Goal: Find specific fact: Find specific fact

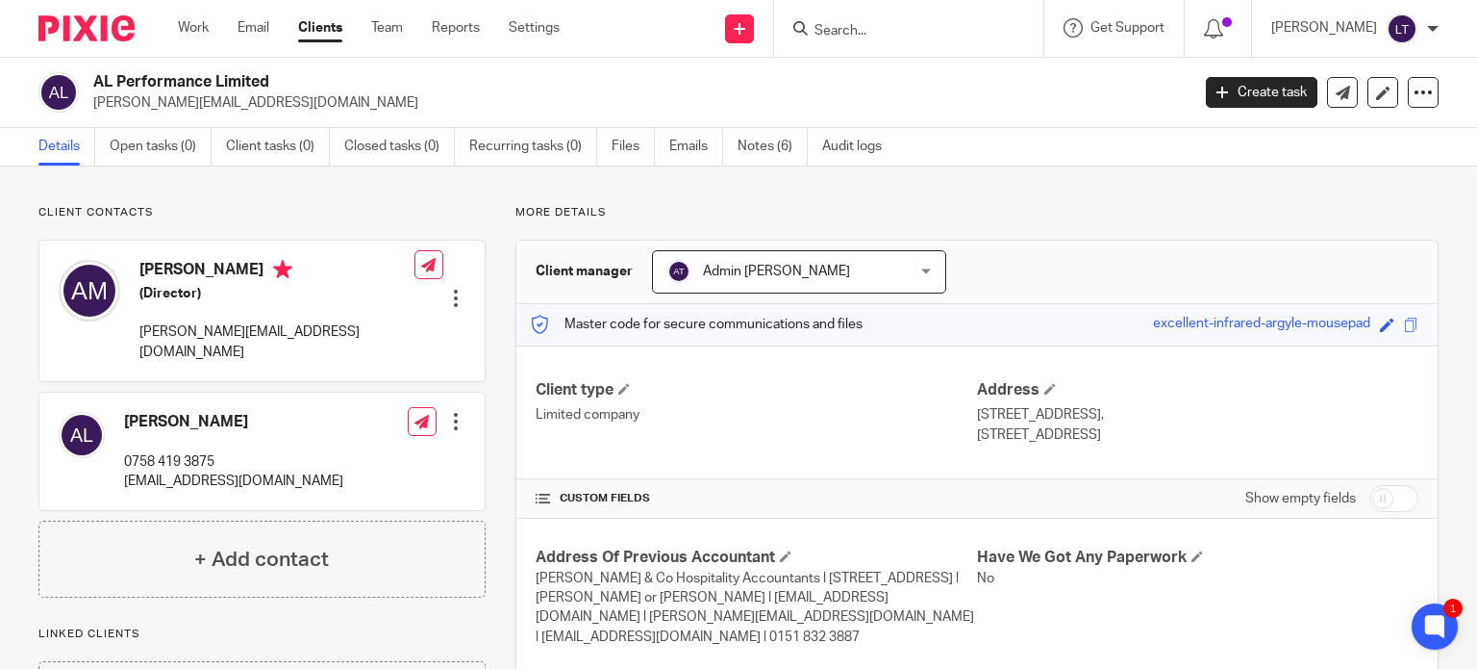
scroll to position [673, 0]
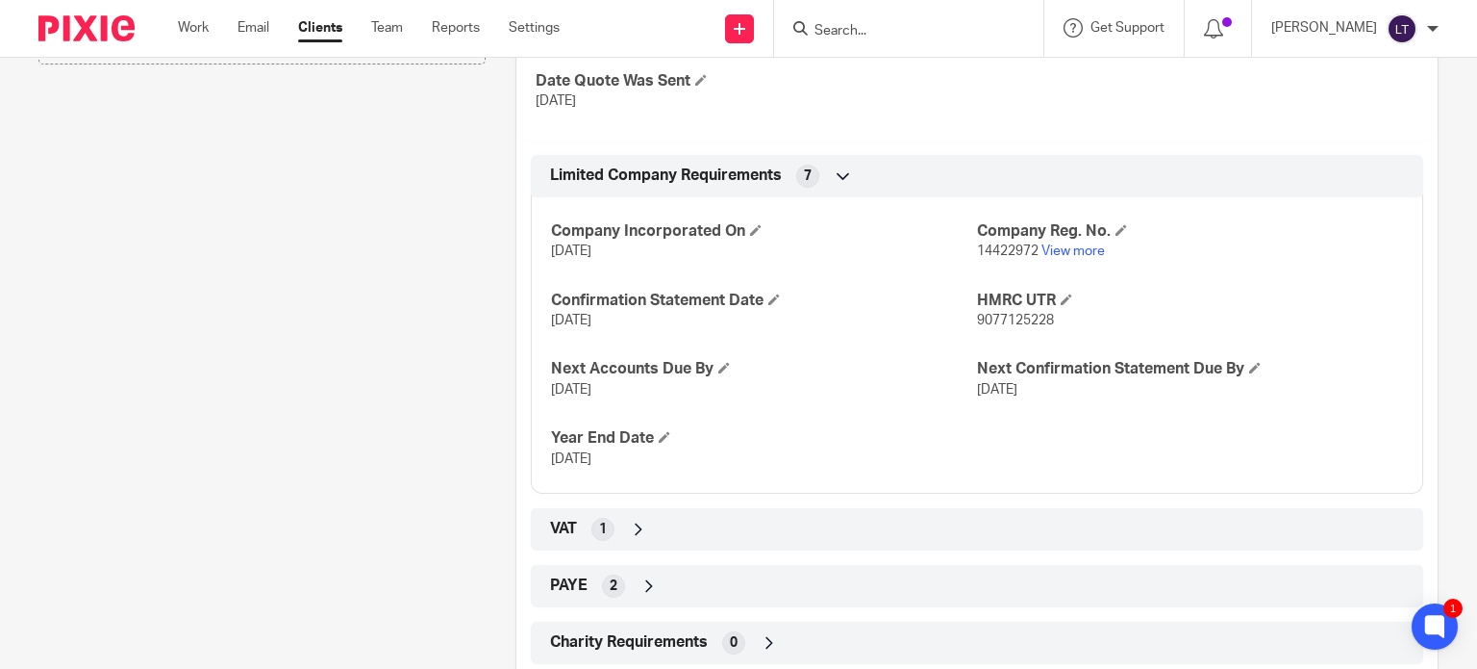
click at [998, 41] on div at bounding box center [908, 28] width 269 height 57
click at [942, 36] on input "Search" at bounding box center [899, 31] width 173 height 17
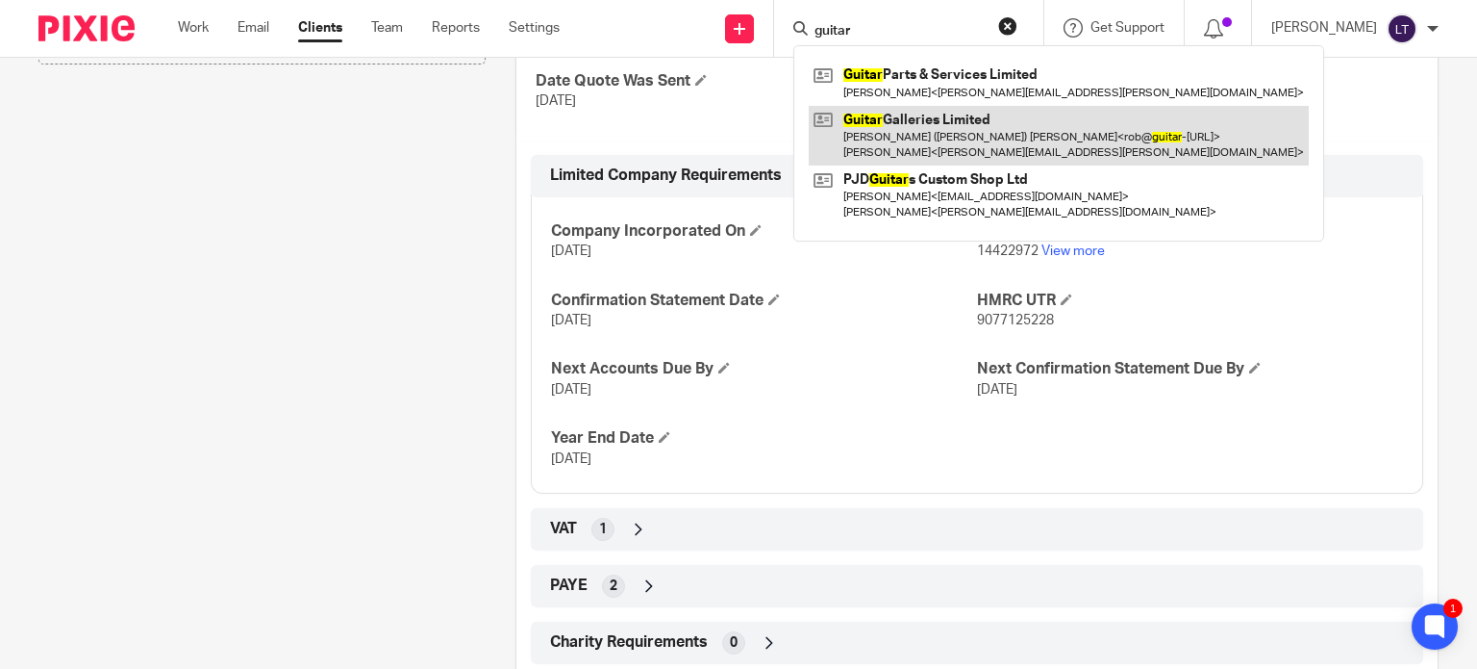
type input "guitar"
click at [923, 117] on link at bounding box center [1059, 136] width 500 height 60
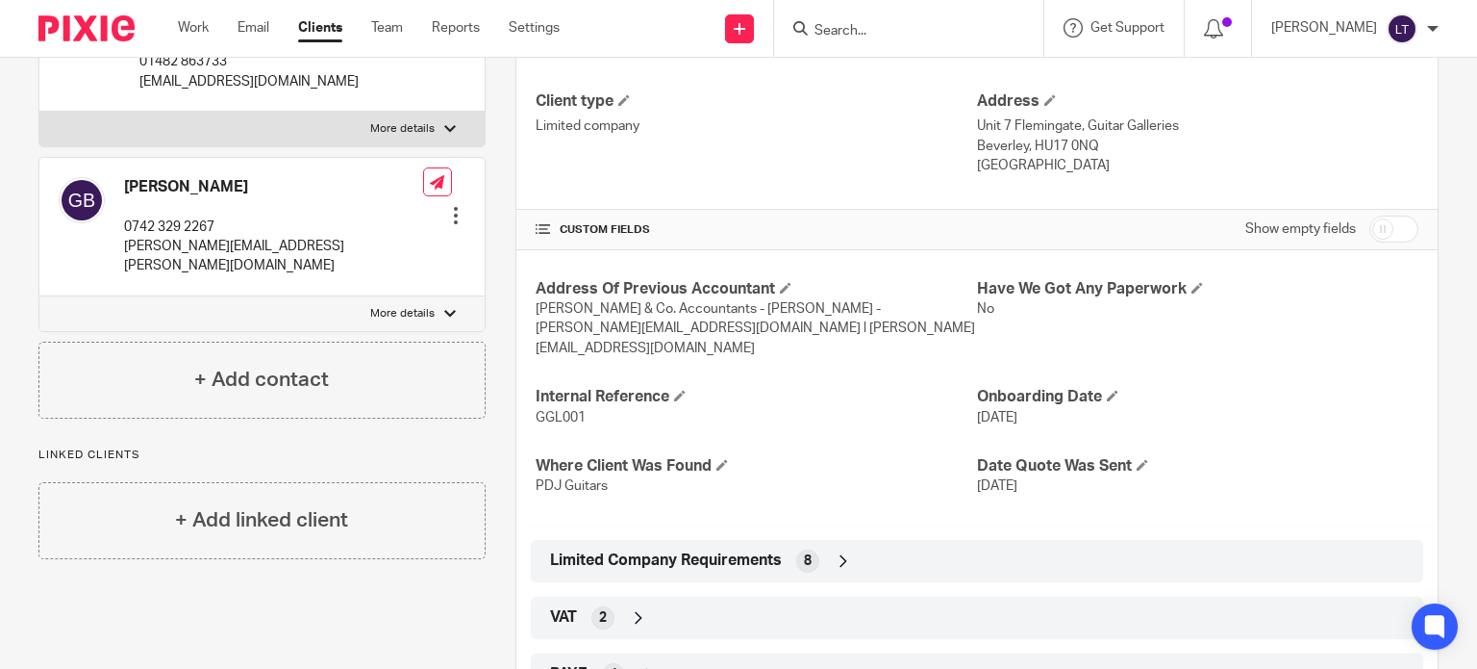
scroll to position [385, 0]
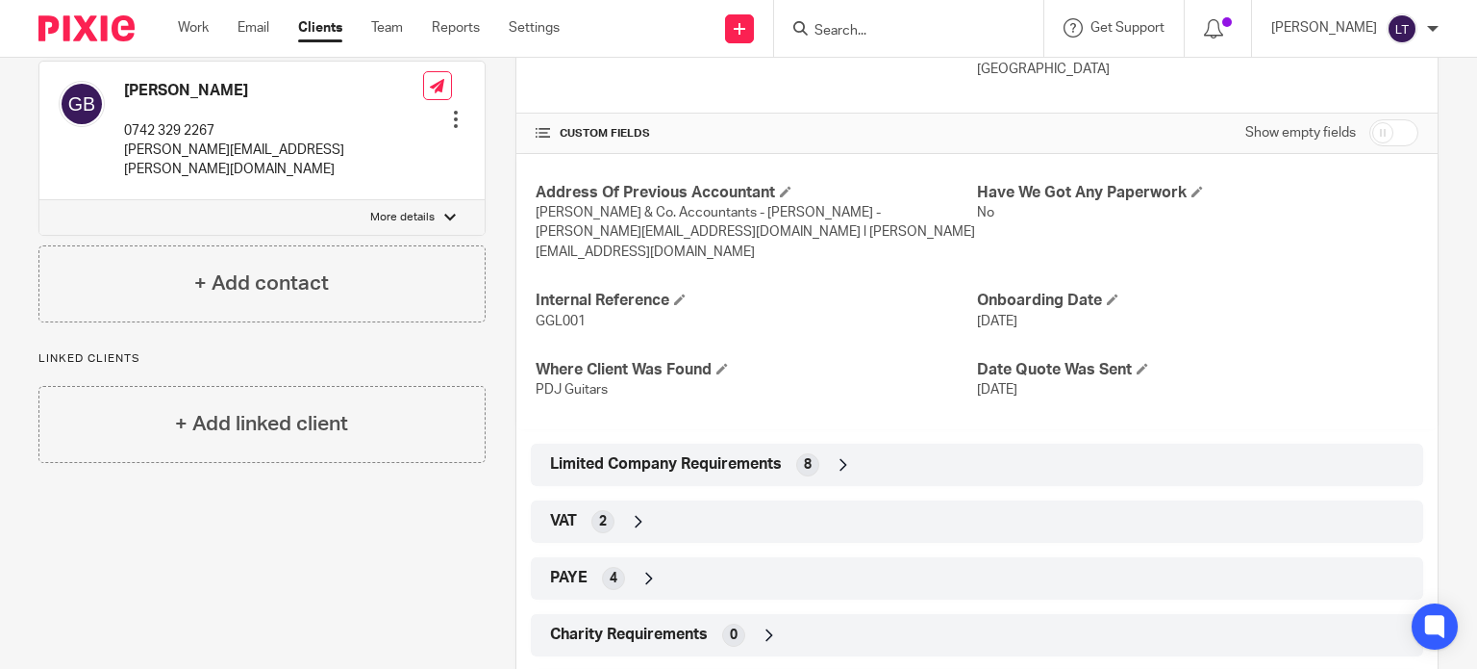
click at [637, 512] on icon at bounding box center [638, 521] width 19 height 19
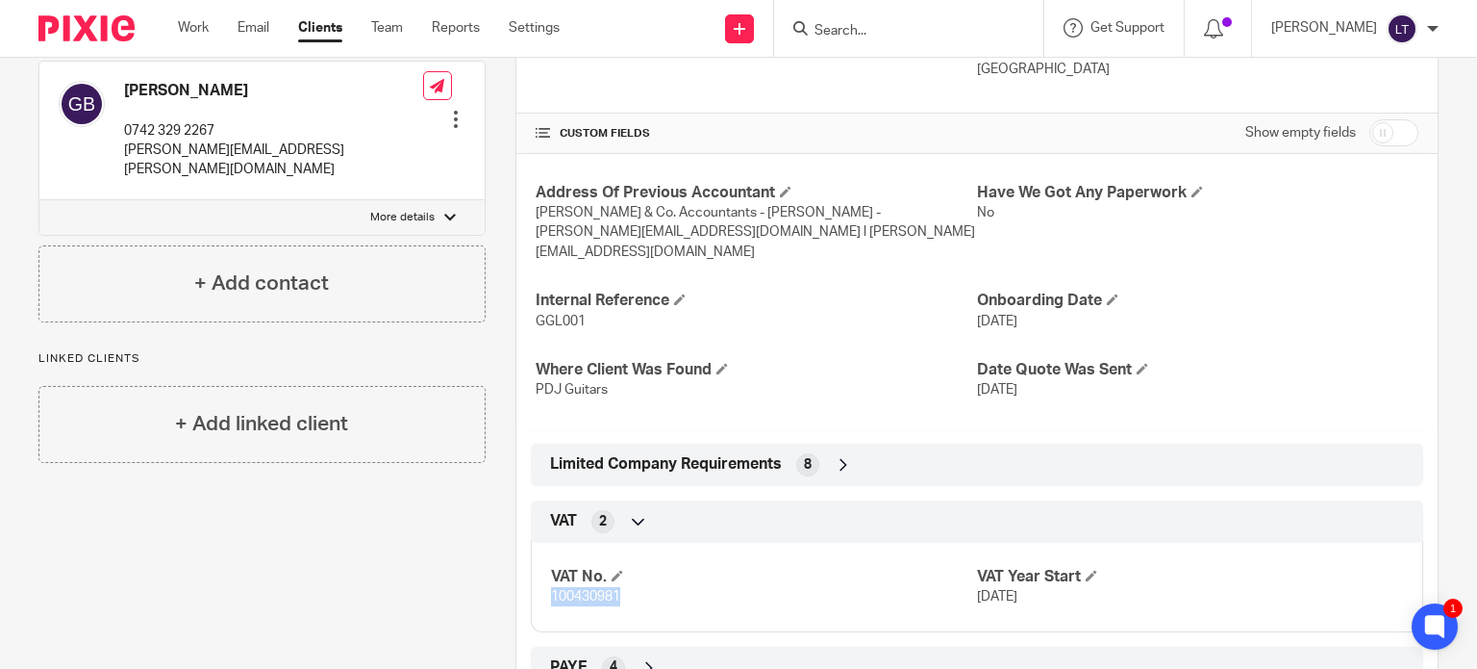
drag, startPoint x: 629, startPoint y: 603, endPoint x: 542, endPoint y: 603, distance: 87.5
click at [542, 603] on div "VAT No. 100430981 VAT Year Start [DATE]" at bounding box center [977, 580] width 893 height 104
copy span "100430981"
